Goal: Transaction & Acquisition: Purchase product/service

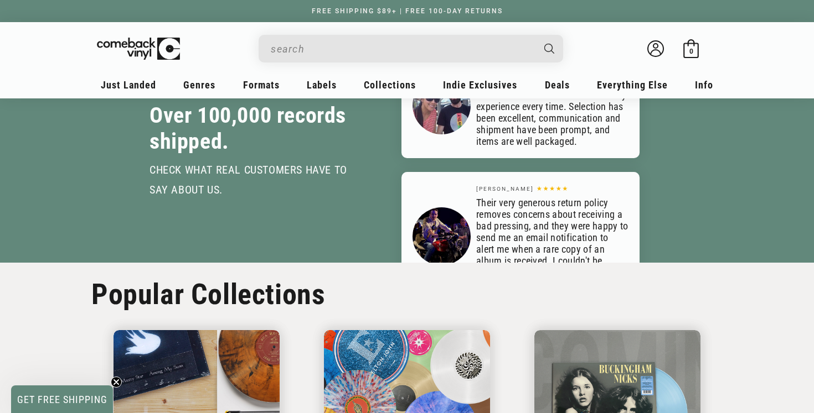
scroll to position [1516, 0]
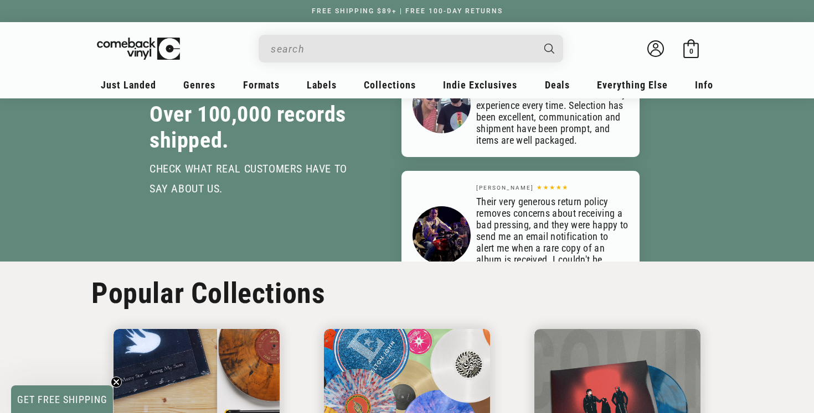
click at [327, 46] on input "Search" at bounding box center [402, 49] width 262 height 23
type input "[PERSON_NAME]"
click at [536, 35] on button "Search" at bounding box center [550, 49] width 28 height 28
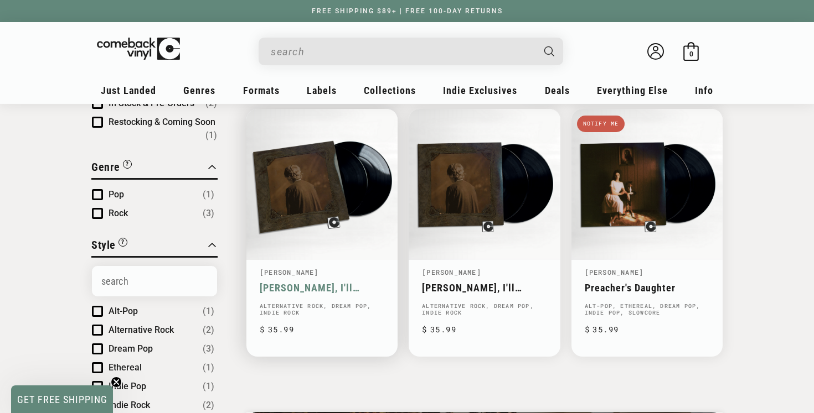
scroll to position [132, 0]
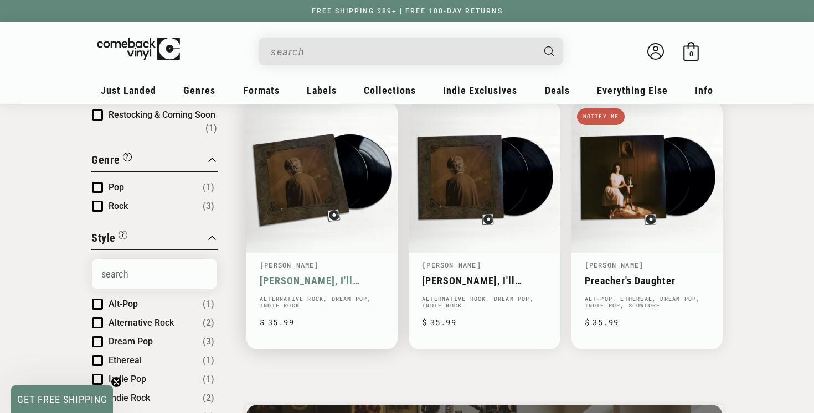
type input "ethel cain"
click at [314, 278] on link "[PERSON_NAME], I'll Always Love You" at bounding box center [322, 281] width 125 height 12
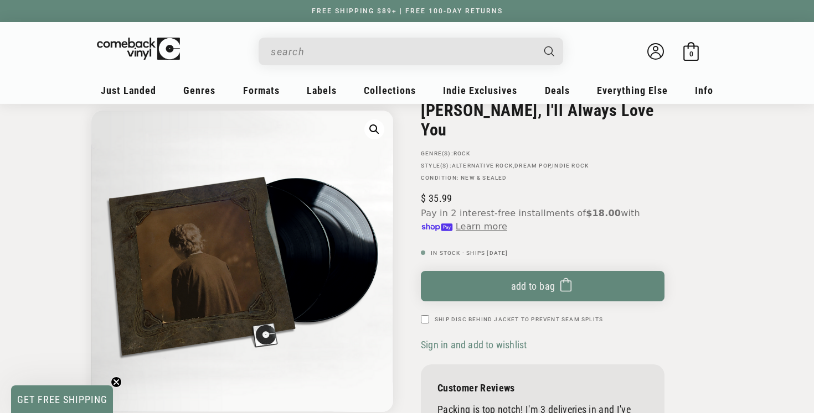
scroll to position [90, 0]
